Goal: Information Seeking & Learning: Learn about a topic

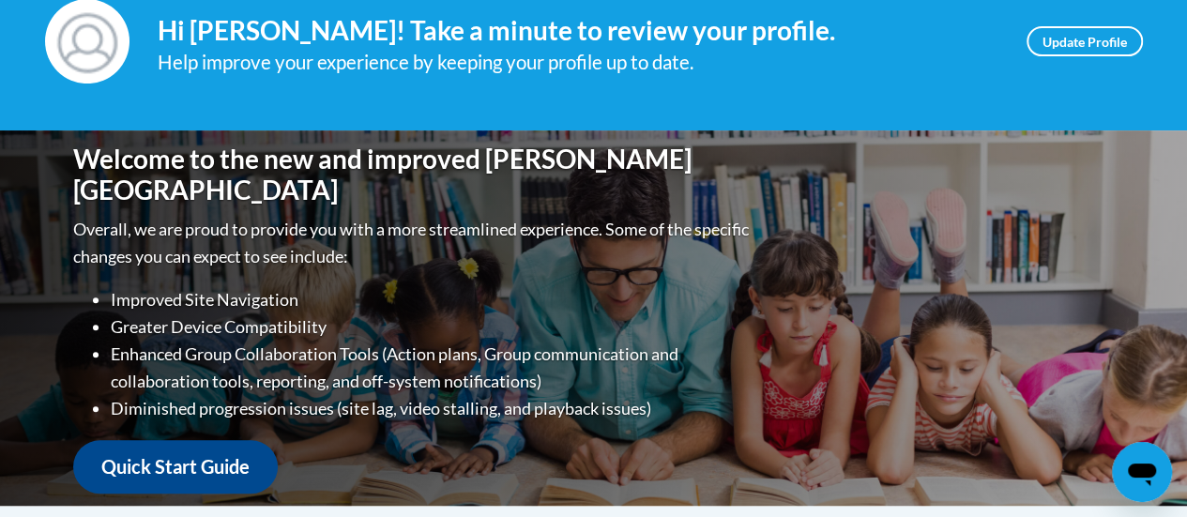
click at [527, 189] on h1 "Welcome to the new and improved Cox Campus" at bounding box center [413, 175] width 680 height 63
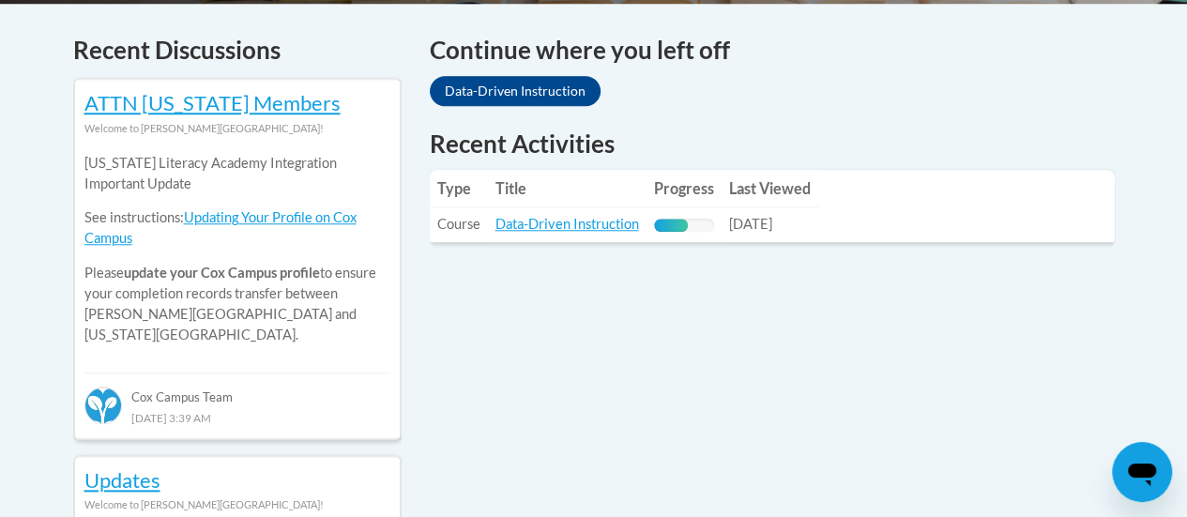
scroll to position [796, 0]
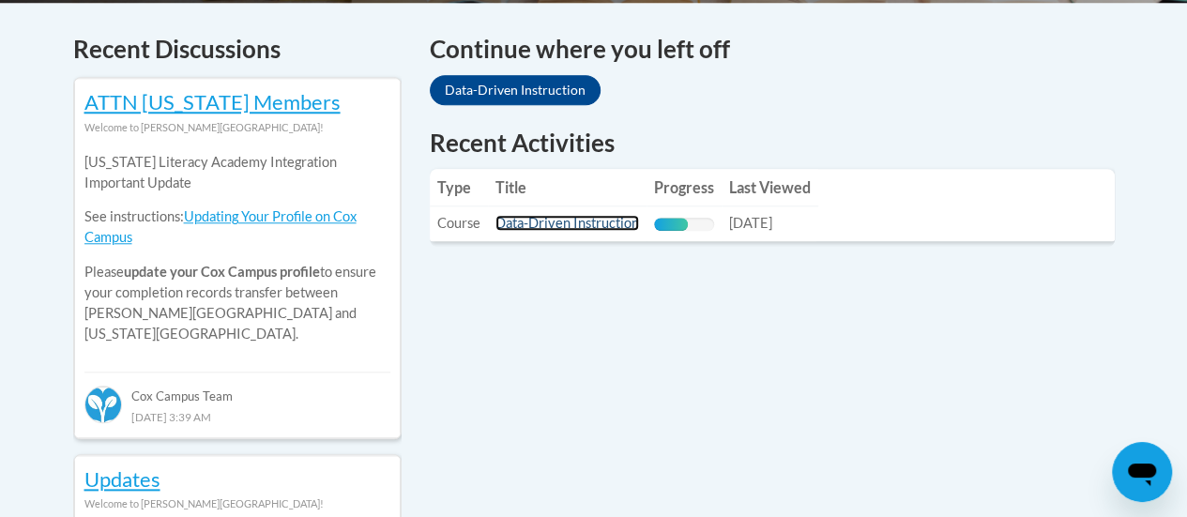
click at [572, 220] on link "Data-Driven Instruction" at bounding box center [567, 223] width 144 height 16
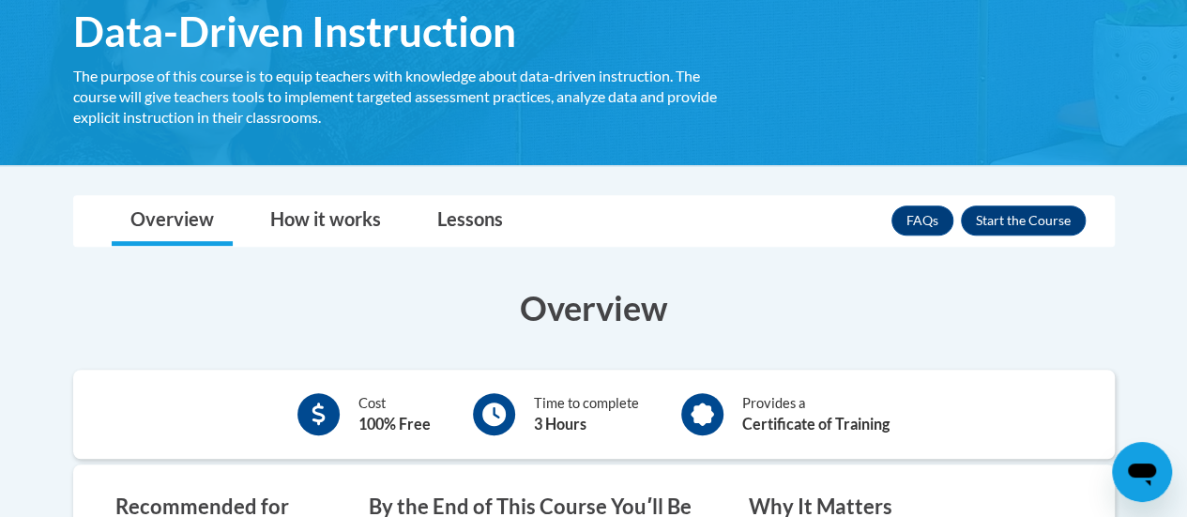
scroll to position [326, 0]
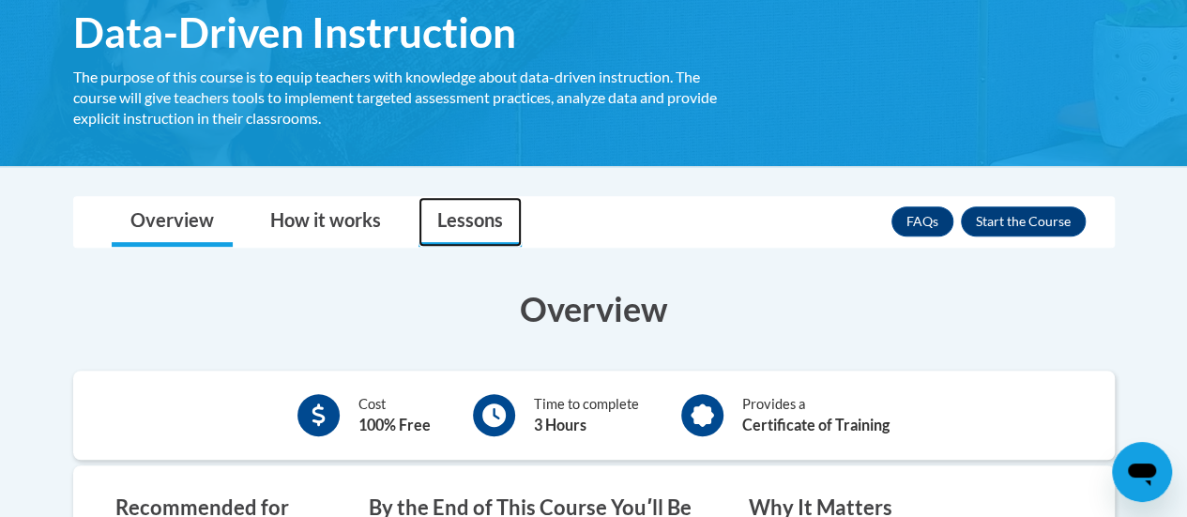
click at [479, 231] on link "Lessons" at bounding box center [470, 222] width 103 height 50
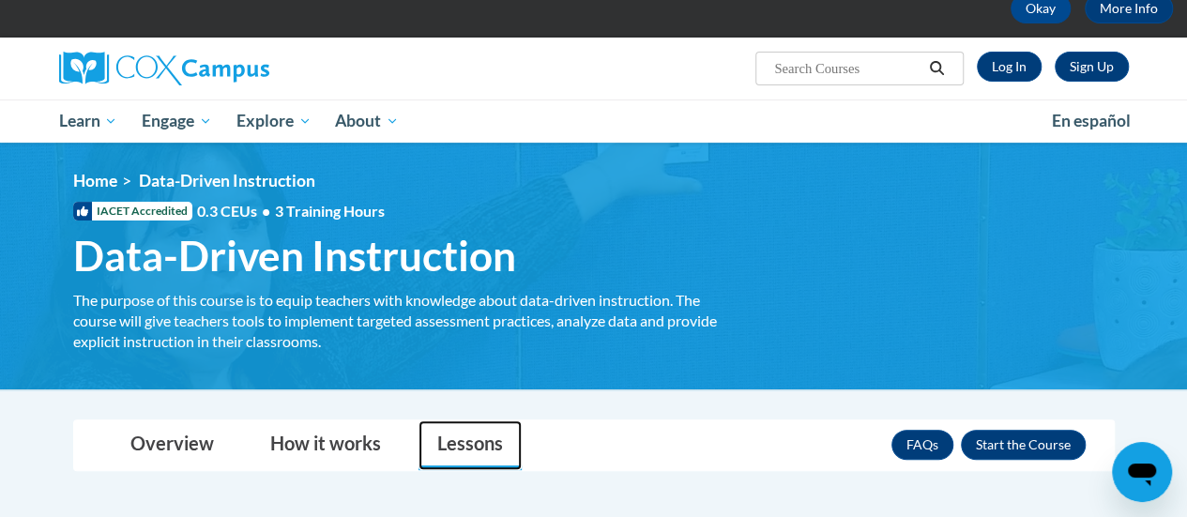
scroll to position [0, 0]
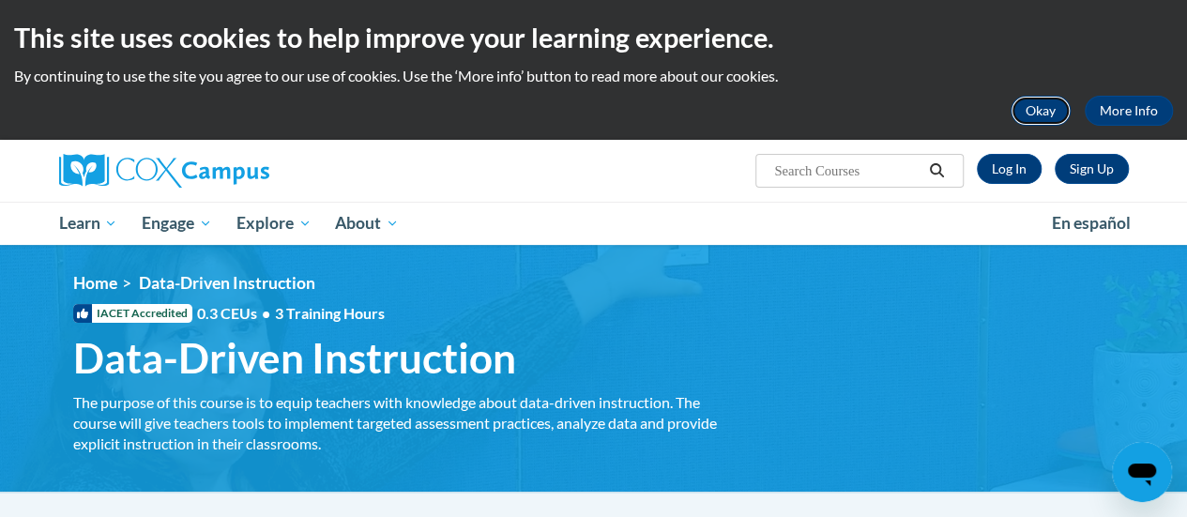
click at [1049, 113] on button "Okay" at bounding box center [1041, 111] width 60 height 30
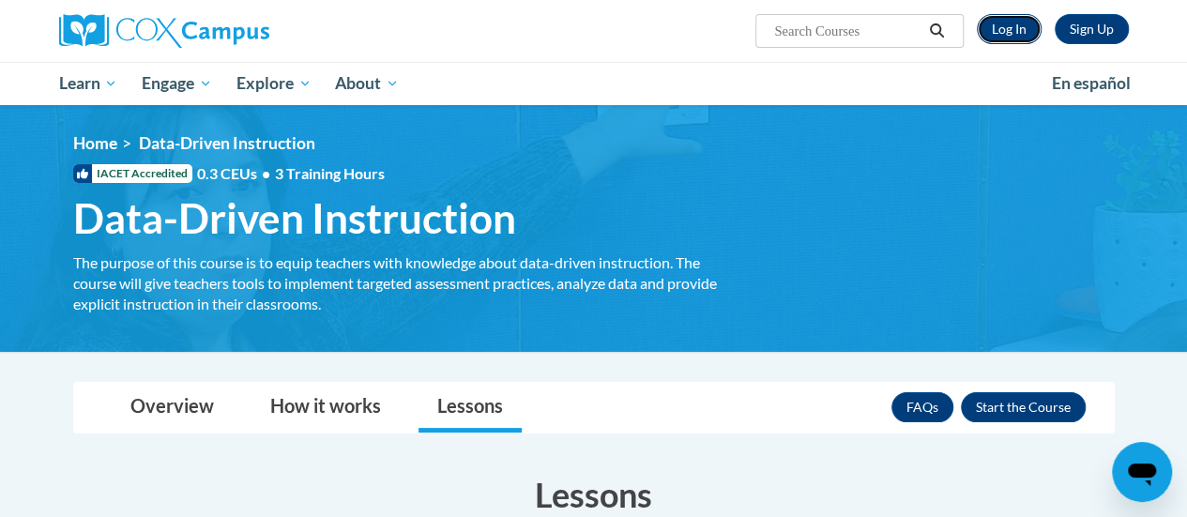
click at [1003, 22] on link "Log In" at bounding box center [1009, 29] width 65 height 30
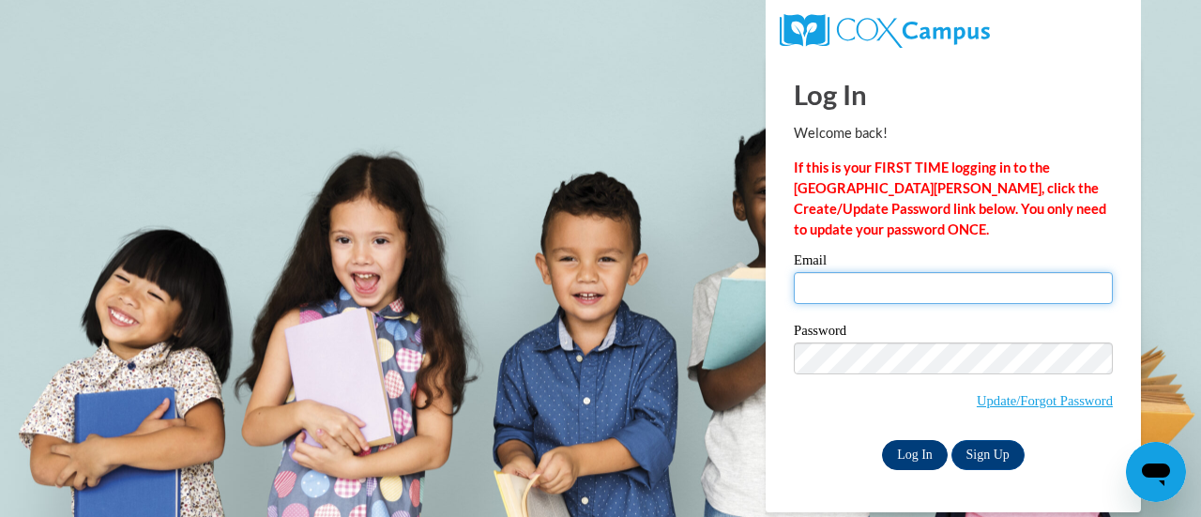
type input "[EMAIL_ADDRESS][DOMAIN_NAME]"
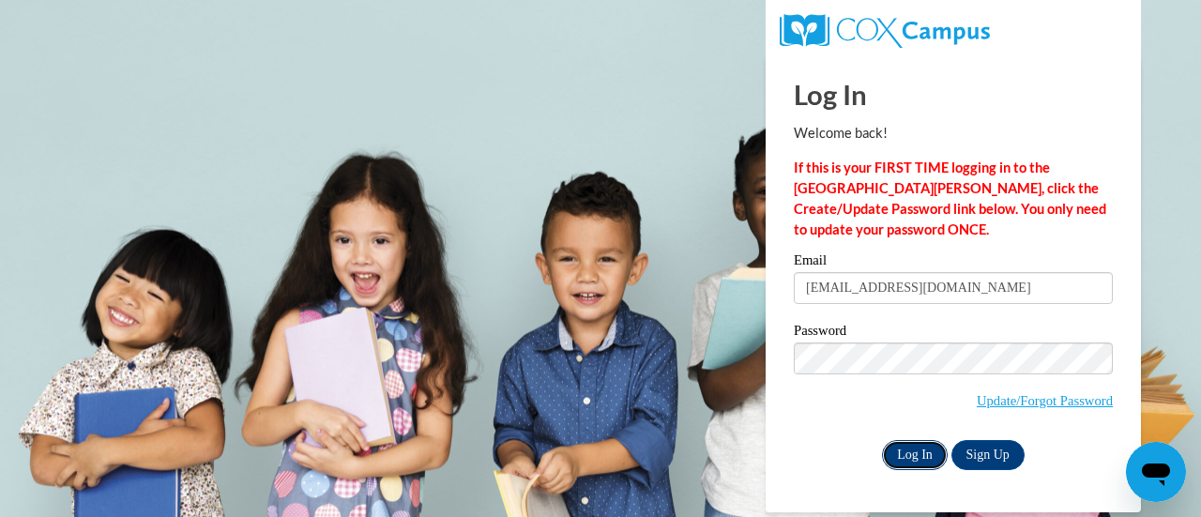
click at [908, 452] on input "Log In" at bounding box center [915, 455] width 66 height 30
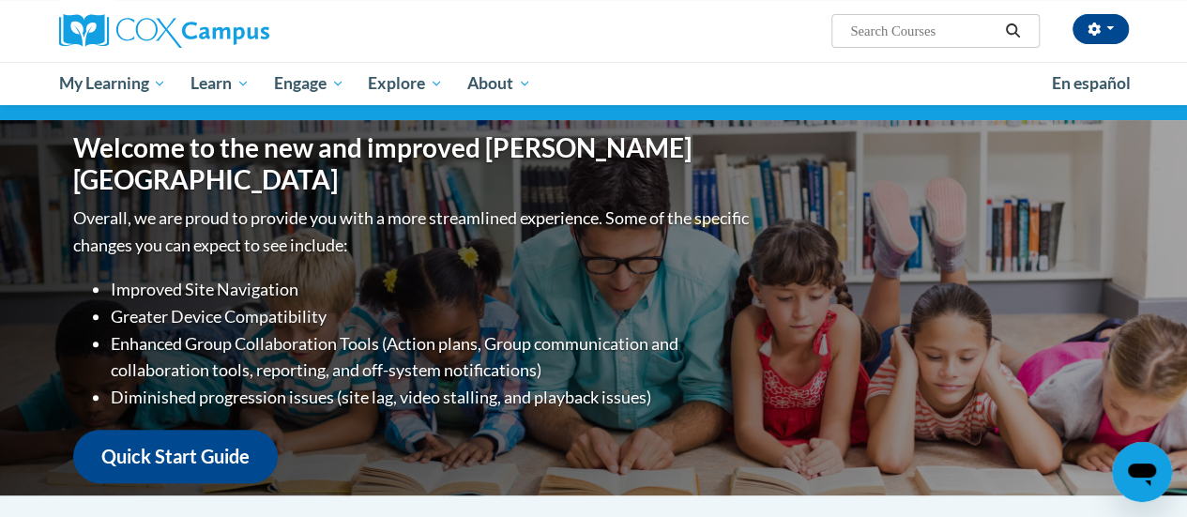
scroll to position [167, 0]
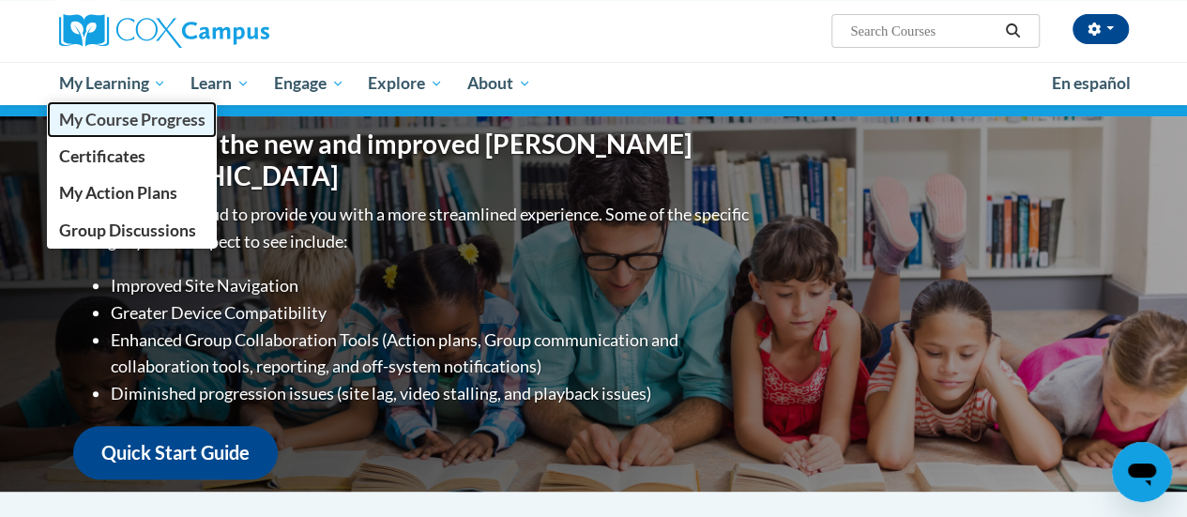
click at [129, 122] on span "My Course Progress" at bounding box center [131, 120] width 146 height 20
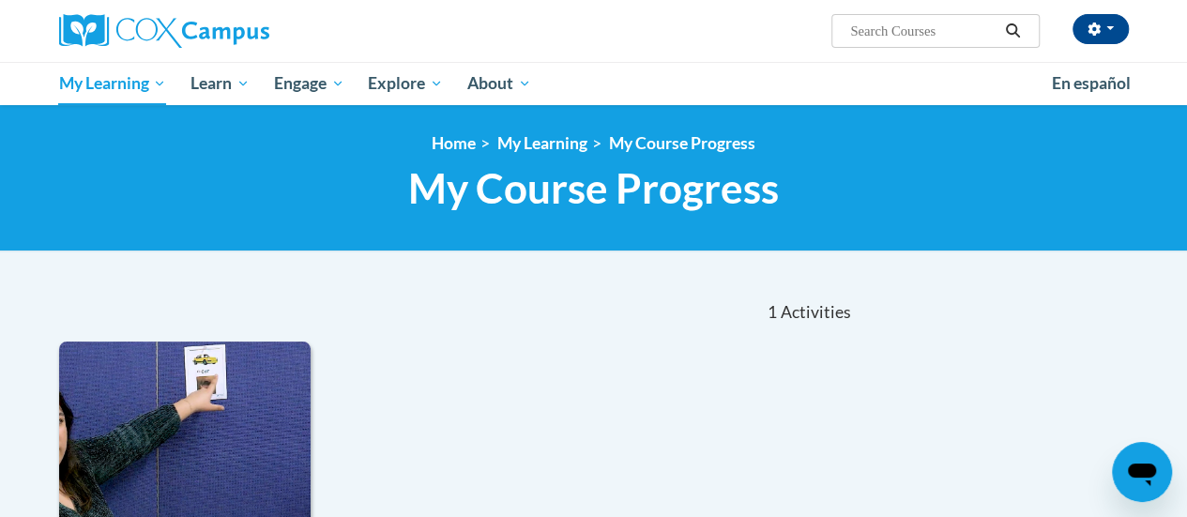
scroll to position [174, 0]
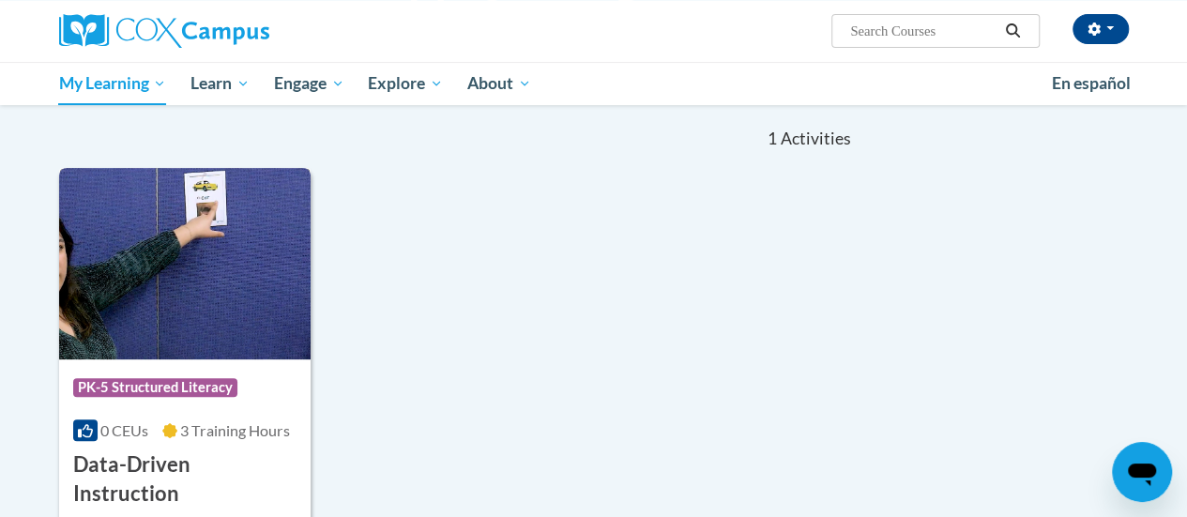
click at [193, 318] on img at bounding box center [184, 263] width 251 height 191
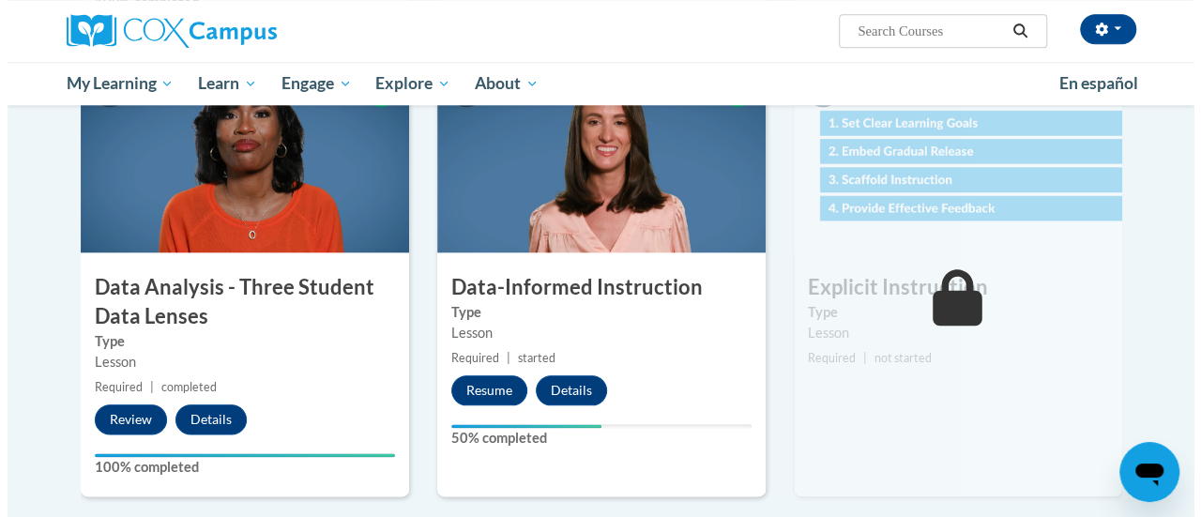
scroll to position [933, 0]
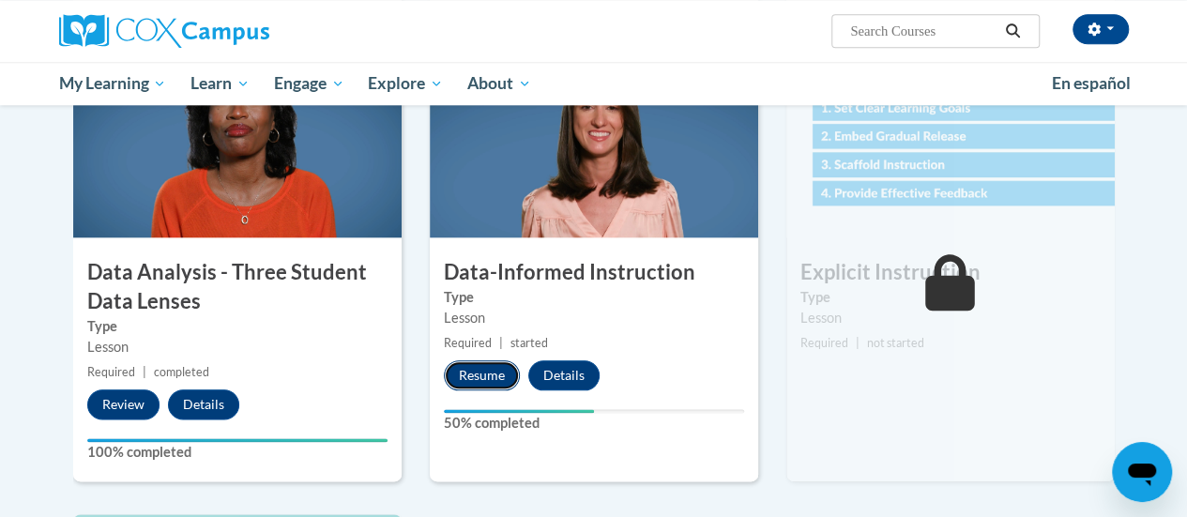
click at [486, 382] on button "Resume" at bounding box center [482, 375] width 76 height 30
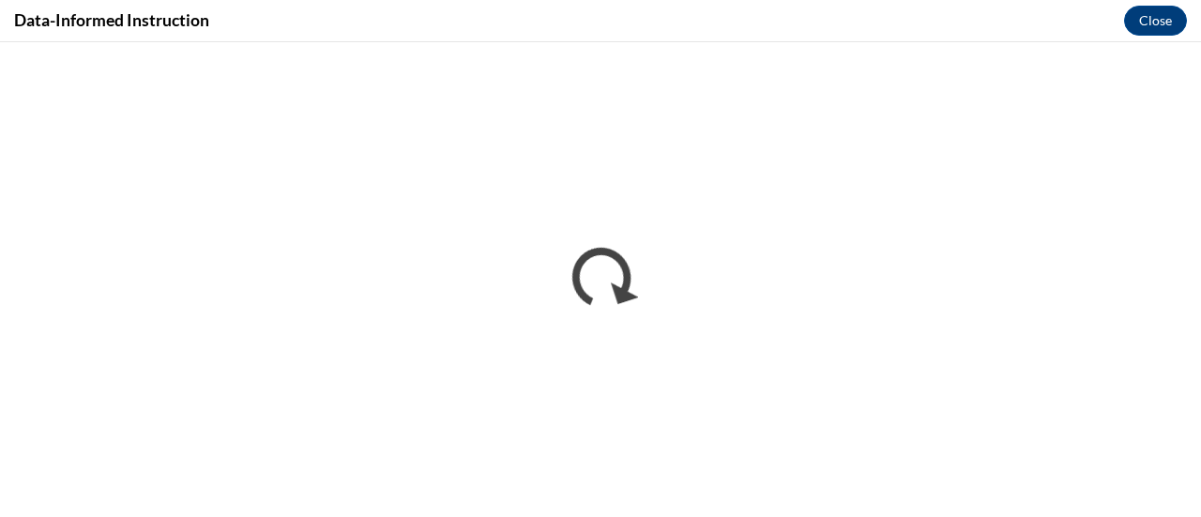
scroll to position [0, 0]
